Goal: Navigation & Orientation: Find specific page/section

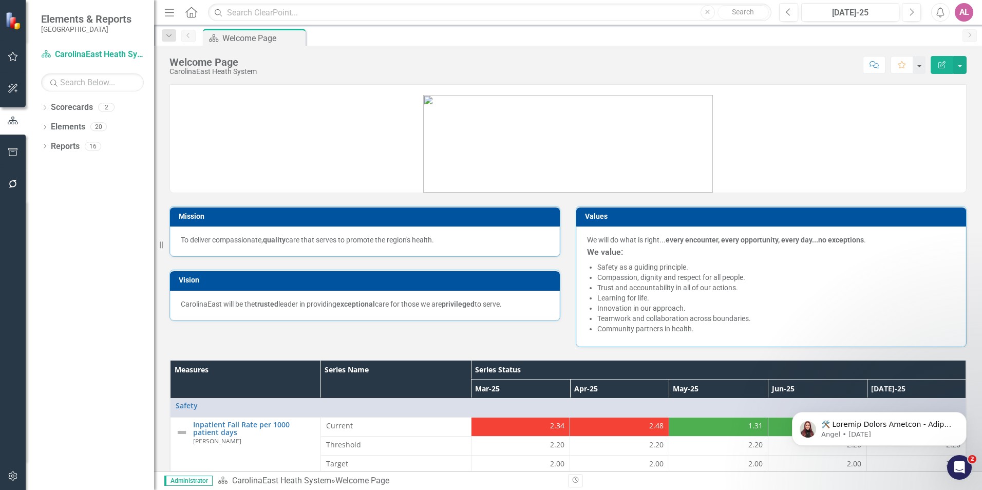
click at [967, 15] on div "AL" at bounding box center [964, 12] width 18 height 18
click at [939, 92] on link "icon.tutorial Show Tutorials" at bounding box center [931, 90] width 81 height 19
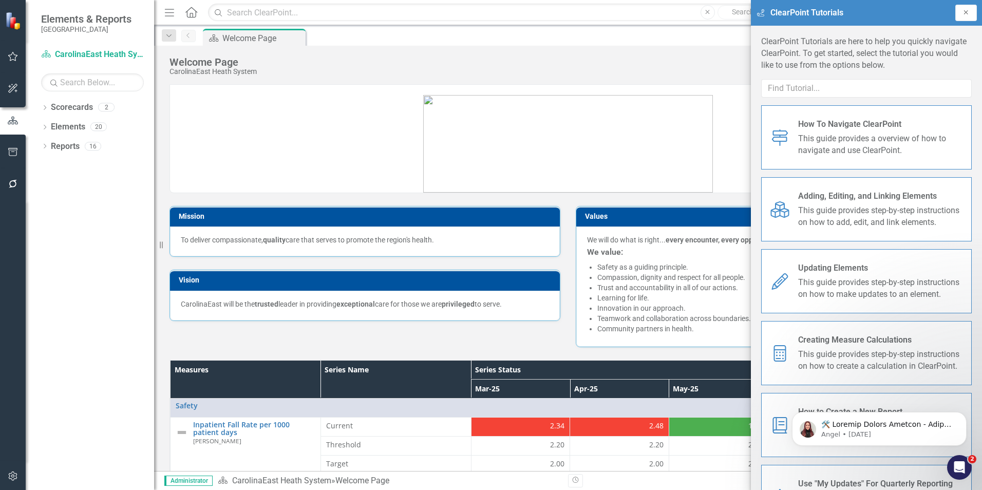
click at [966, 9] on button "Close" at bounding box center [966, 13] width 22 height 16
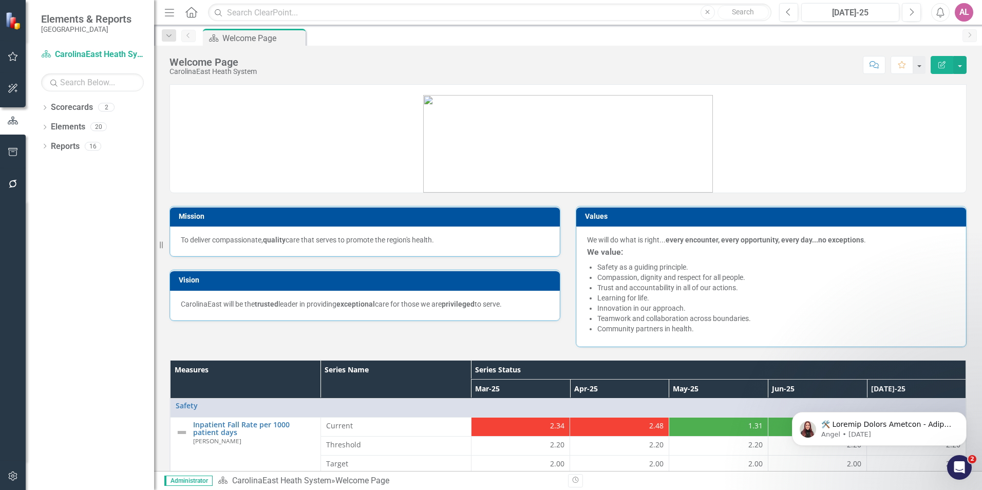
click at [969, 19] on div "AL" at bounding box center [964, 12] width 18 height 18
click at [941, 105] on link "Settings System Setup" at bounding box center [931, 109] width 81 height 19
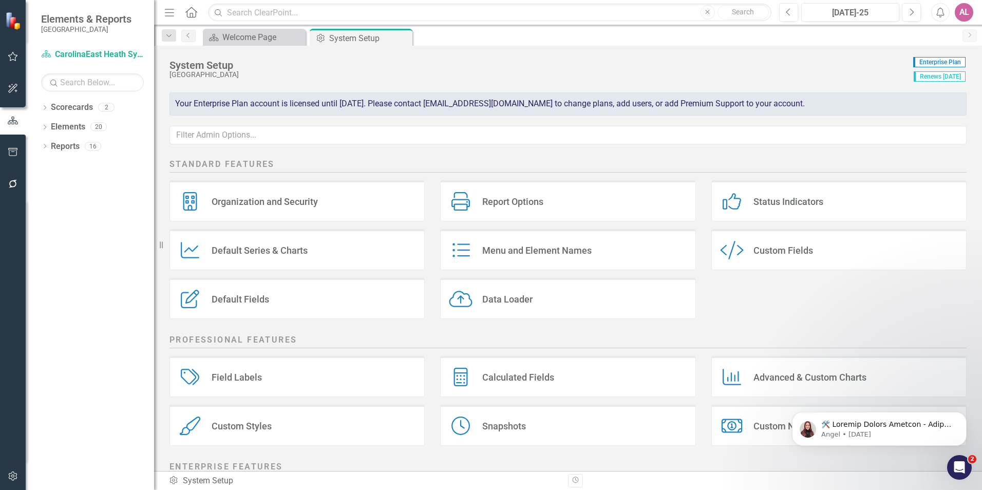
click at [955, 16] on div "AL" at bounding box center [964, 12] width 18 height 18
click at [915, 121] on link "icon.portal Success Portal" at bounding box center [931, 128] width 81 height 19
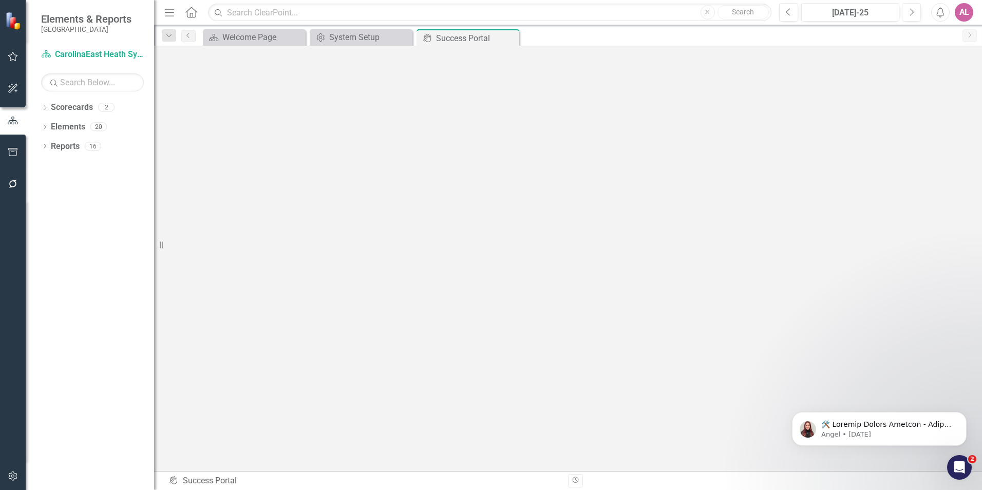
scroll to position [4, 0]
